Goal: Find specific page/section: Find specific page/section

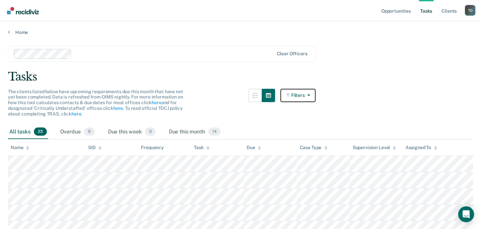
click at [308, 94] on icon "button" at bounding box center [307, 95] width 5 height 5
